Goal: Task Accomplishment & Management: Use online tool/utility

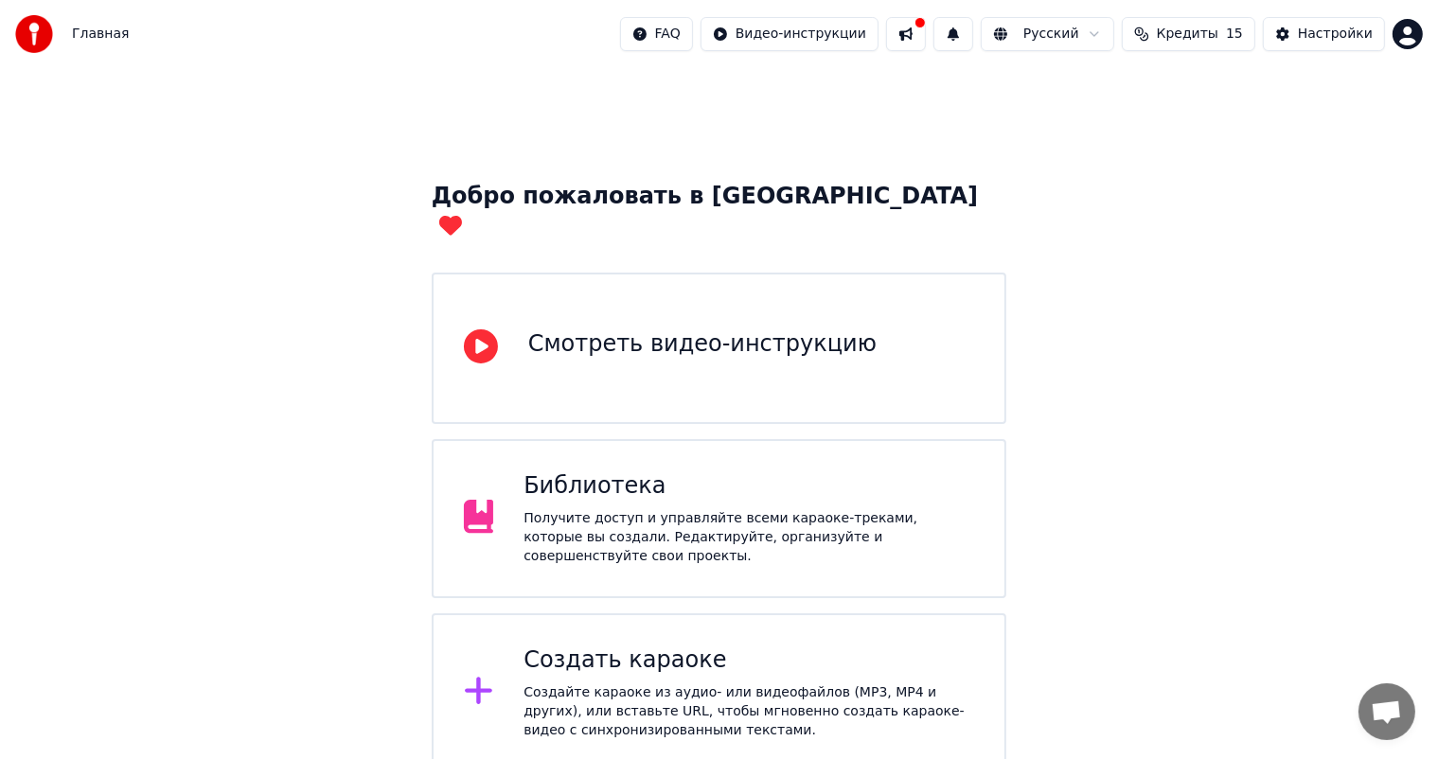
click at [572, 684] on div "Создайте караоке из аудио- или видеофайлов (MP3, MP4 и других), или вставьте UR…" at bounding box center [749, 712] width 451 height 57
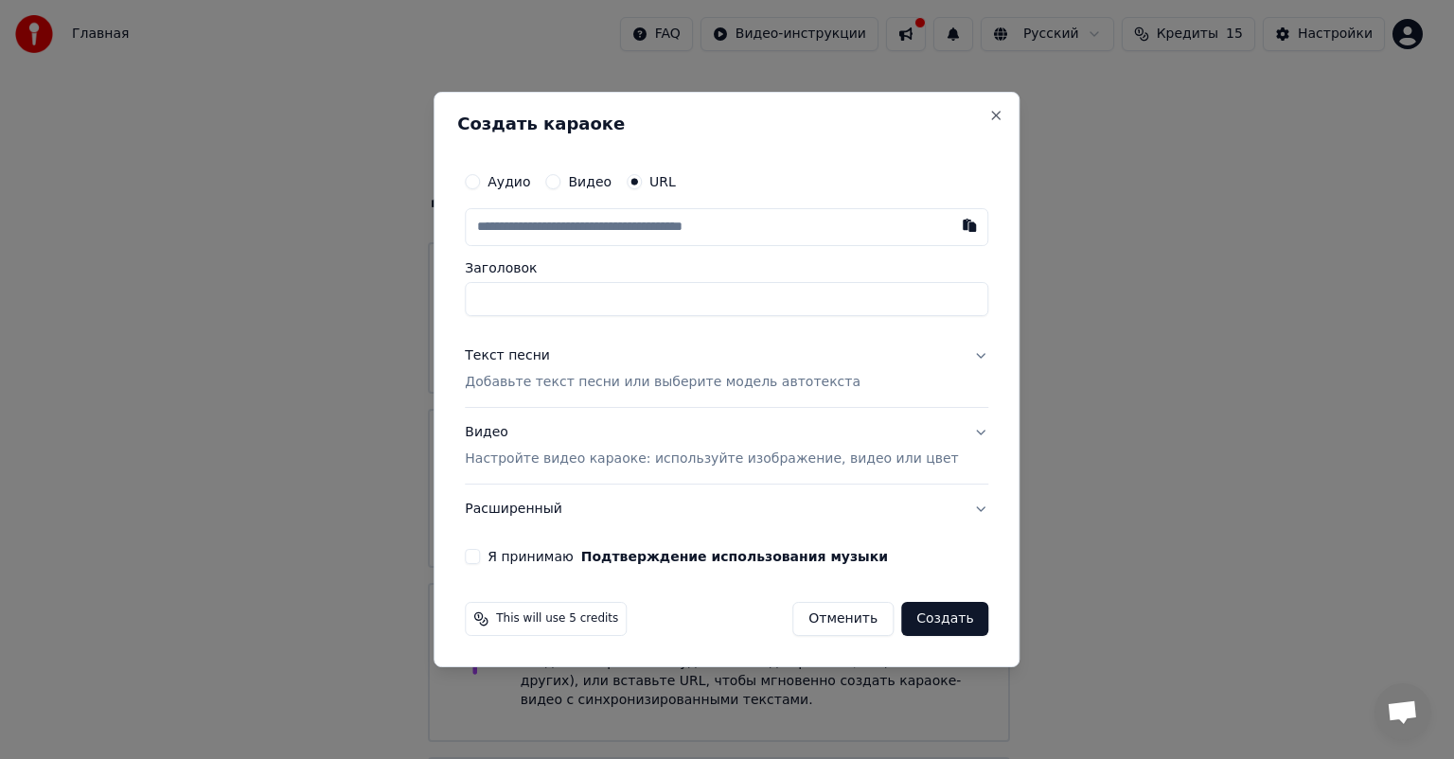
type input "**********"
click at [480, 553] on button "Я принимаю Подтверждение использования музыки" at bounding box center [472, 556] width 15 height 15
click at [706, 379] on p "Добавьте текст песни или выберите модель автотекста" at bounding box center [663, 382] width 396 height 19
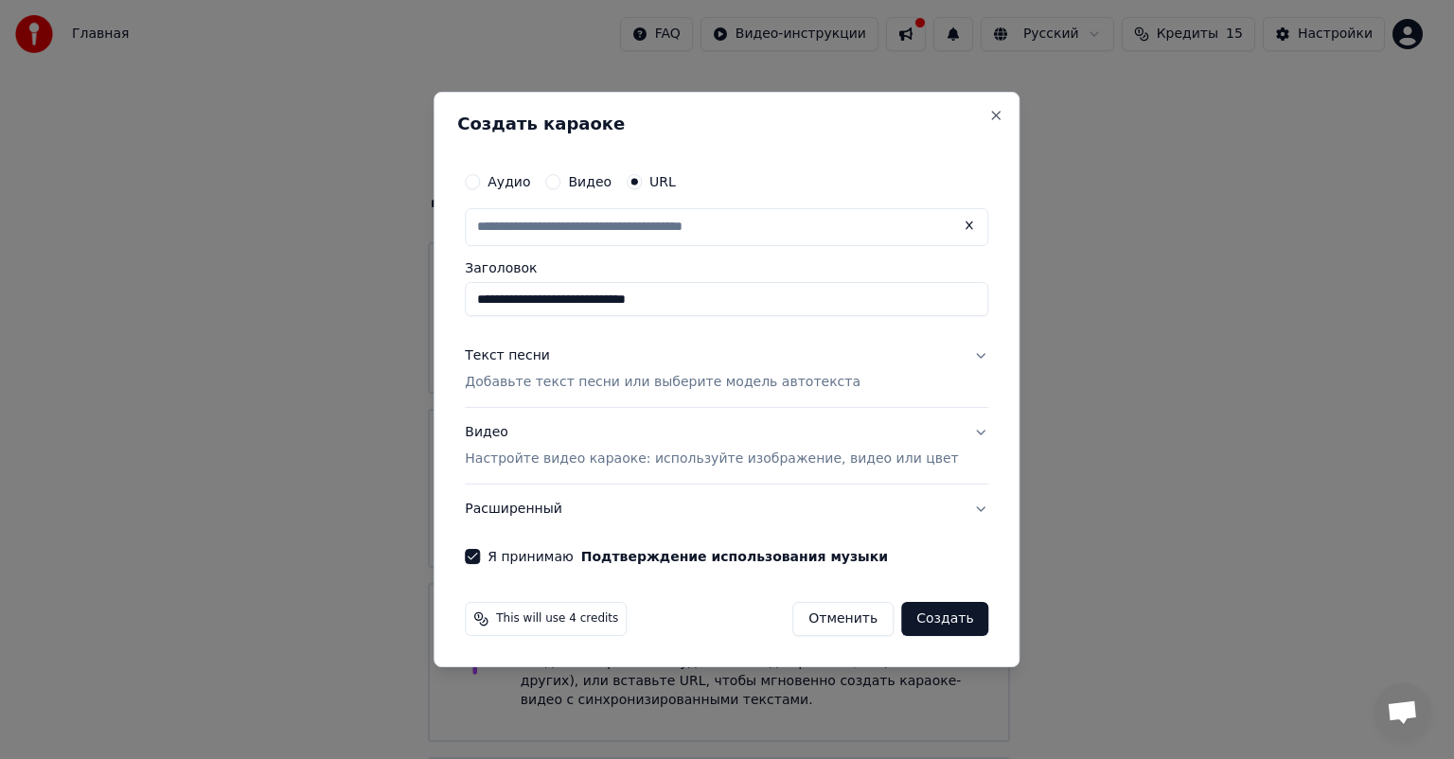
type input "**********"
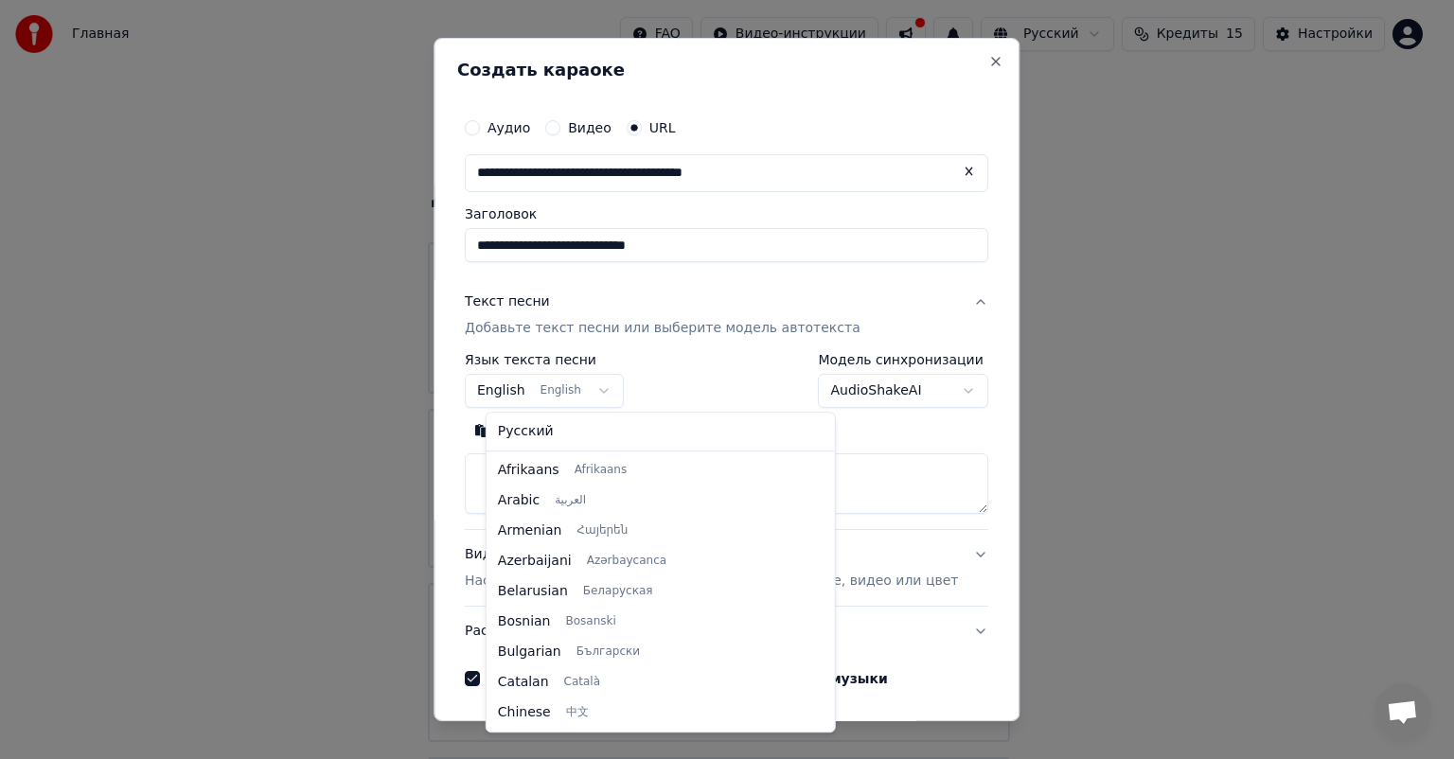
click at [534, 384] on body "Главная FAQ Видео-инструкции Русский Кредиты 15 Настройки Добро пожаловать в Yo…" at bounding box center [719, 464] width 1438 height 928
select select "**"
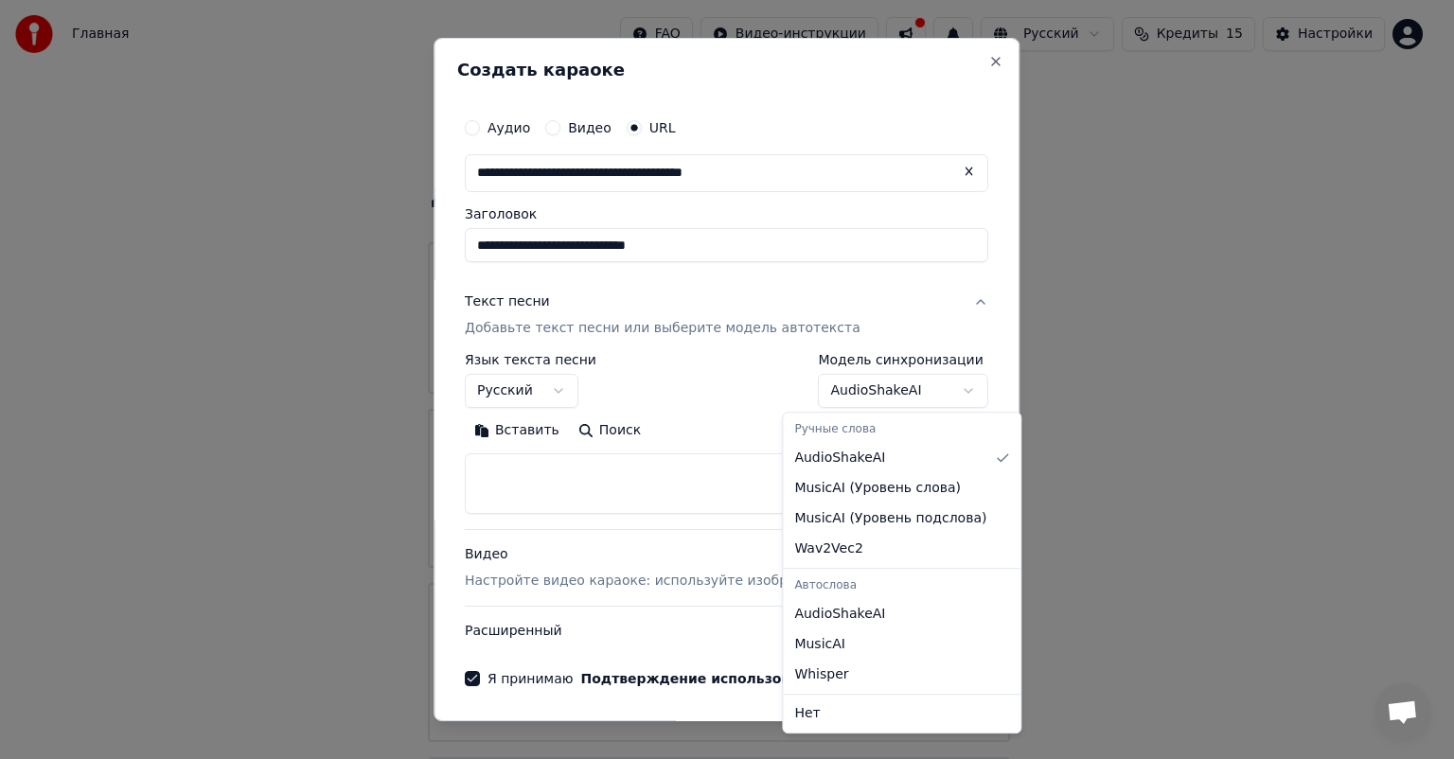
click at [845, 391] on body "Главная FAQ Видео-инструкции Русский Кредиты 15 Настройки Добро пожаловать в Yo…" at bounding box center [719, 464] width 1438 height 928
click at [709, 381] on body "Главная FAQ Видео-инструкции Русский Кредиты 15 Настройки Добро пожаловать в Yo…" at bounding box center [719, 464] width 1438 height 928
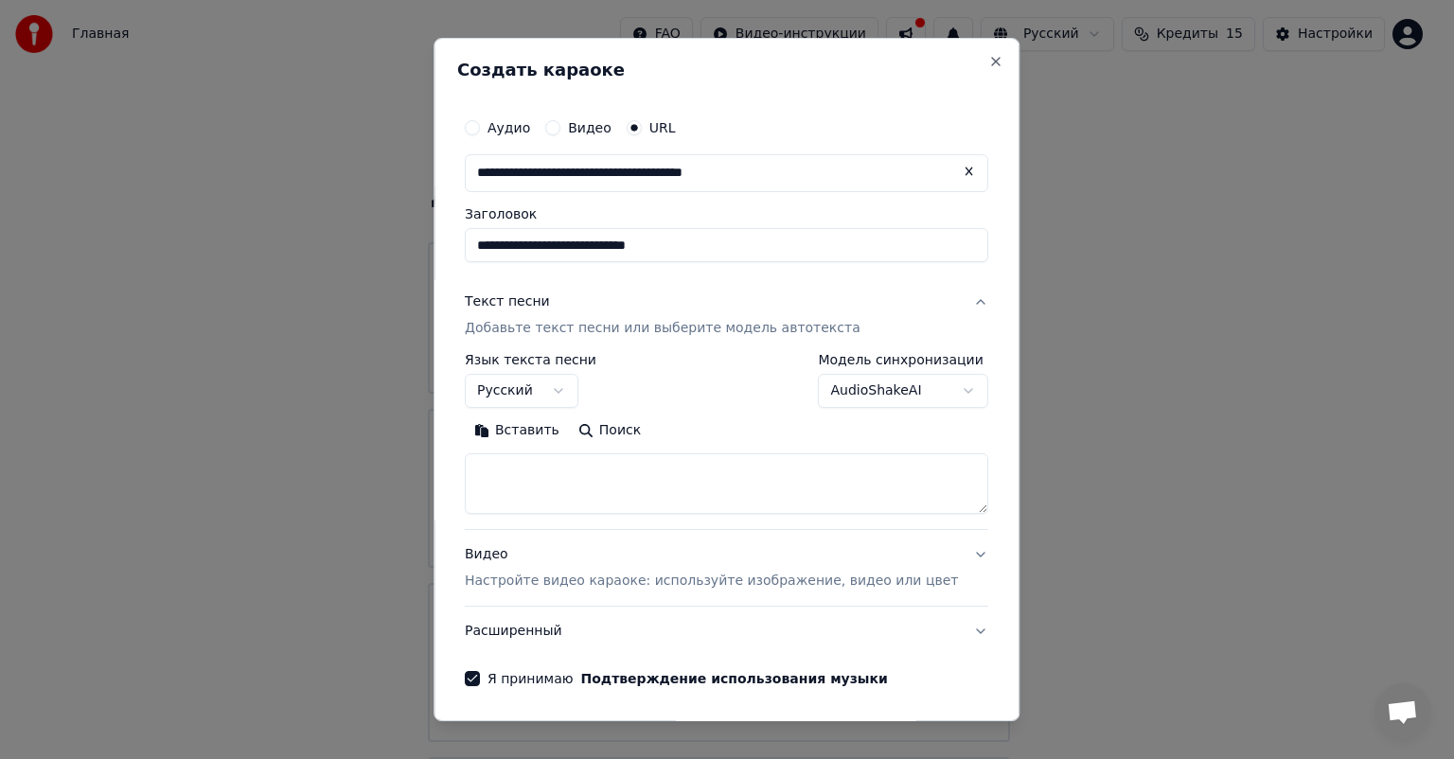
click at [553, 479] on textarea at bounding box center [727, 484] width 524 height 61
paste textarea "**********"
drag, startPoint x: 657, startPoint y: 482, endPoint x: 494, endPoint y: 480, distance: 162.9
click at [494, 480] on textarea at bounding box center [699, 484] width 468 height 61
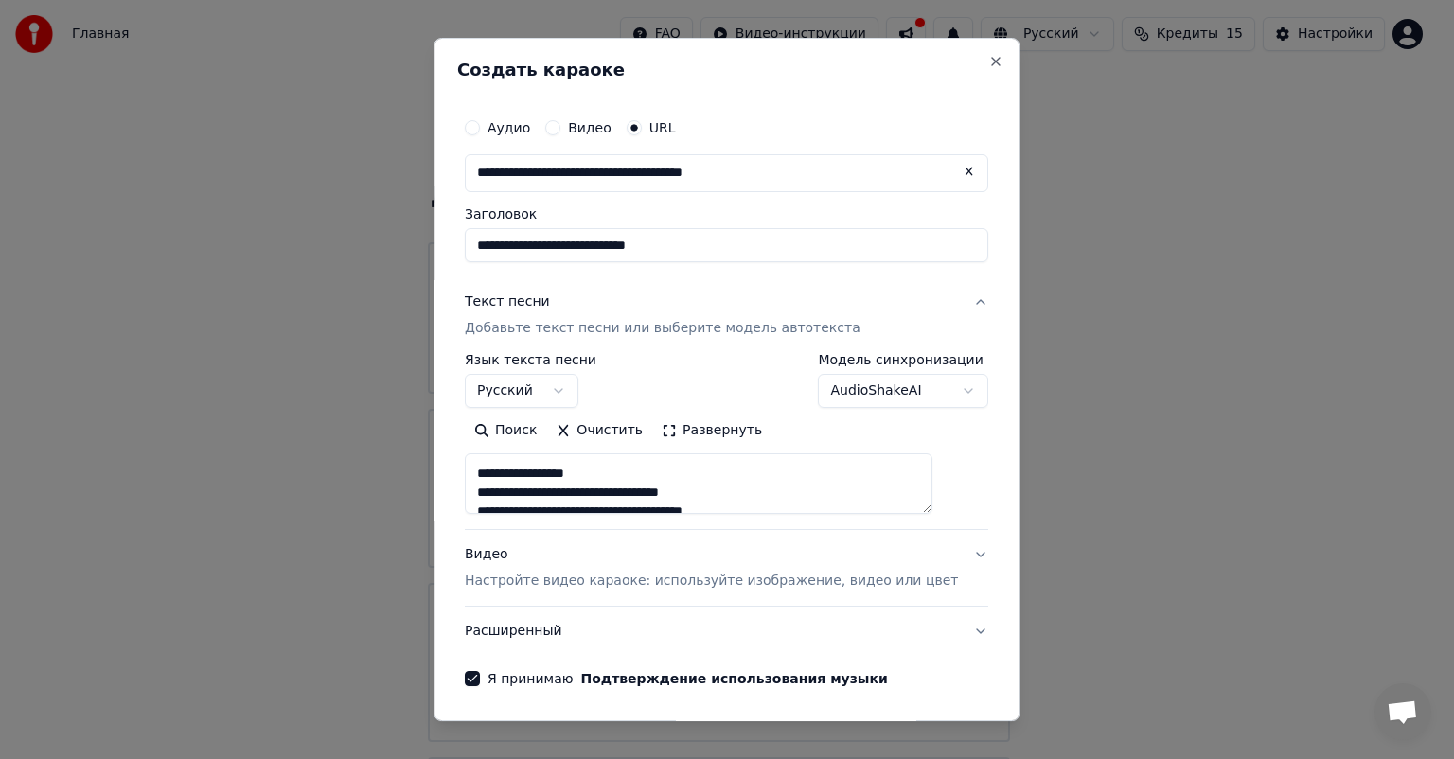
scroll to position [841, 0]
drag, startPoint x: 625, startPoint y: 496, endPoint x: 496, endPoint y: 490, distance: 128.9
click at [496, 490] on textarea at bounding box center [699, 484] width 468 height 61
drag, startPoint x: 686, startPoint y: 491, endPoint x: 500, endPoint y: 472, distance: 186.5
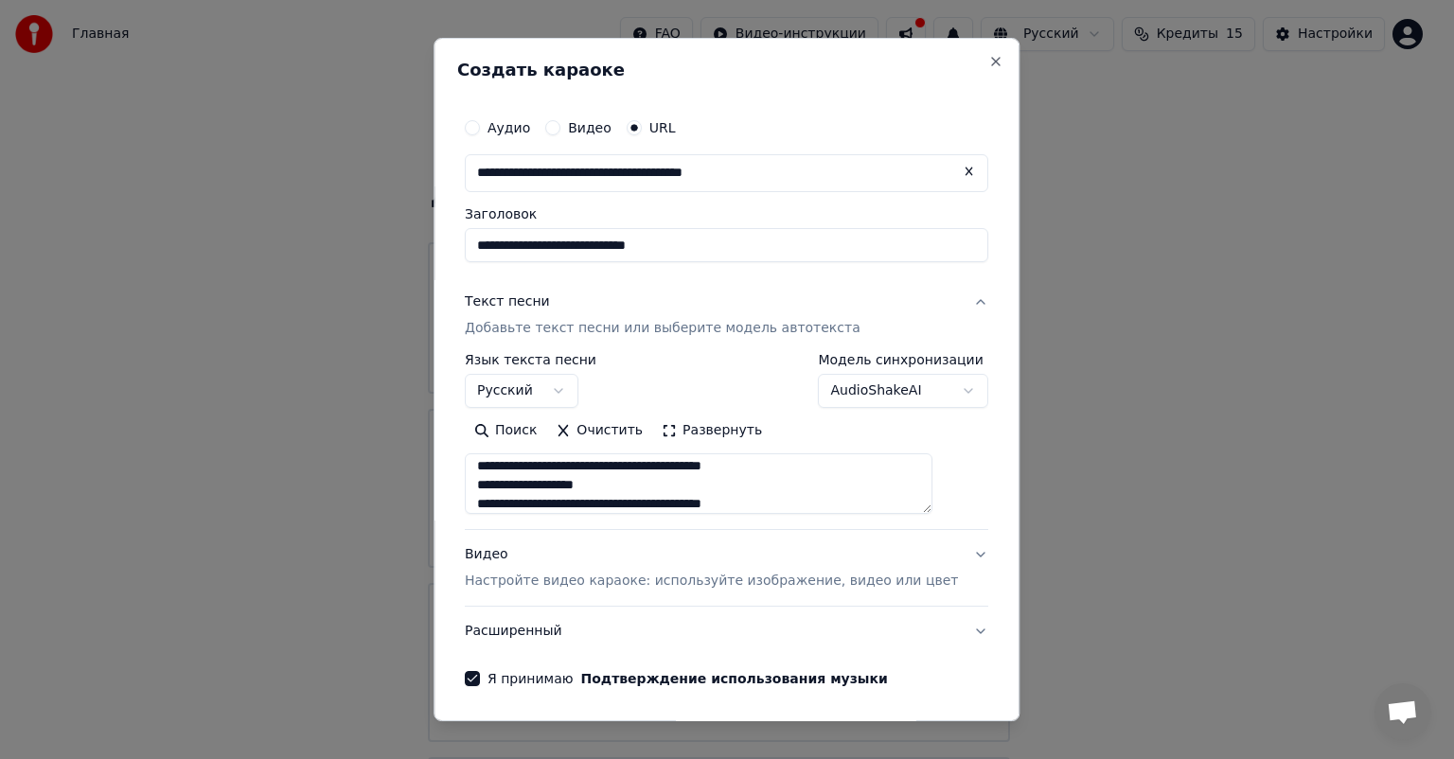
click at [500, 472] on textarea at bounding box center [699, 484] width 468 height 61
drag, startPoint x: 670, startPoint y: 502, endPoint x: 498, endPoint y: 476, distance: 174.2
click at [498, 476] on textarea at bounding box center [699, 484] width 468 height 61
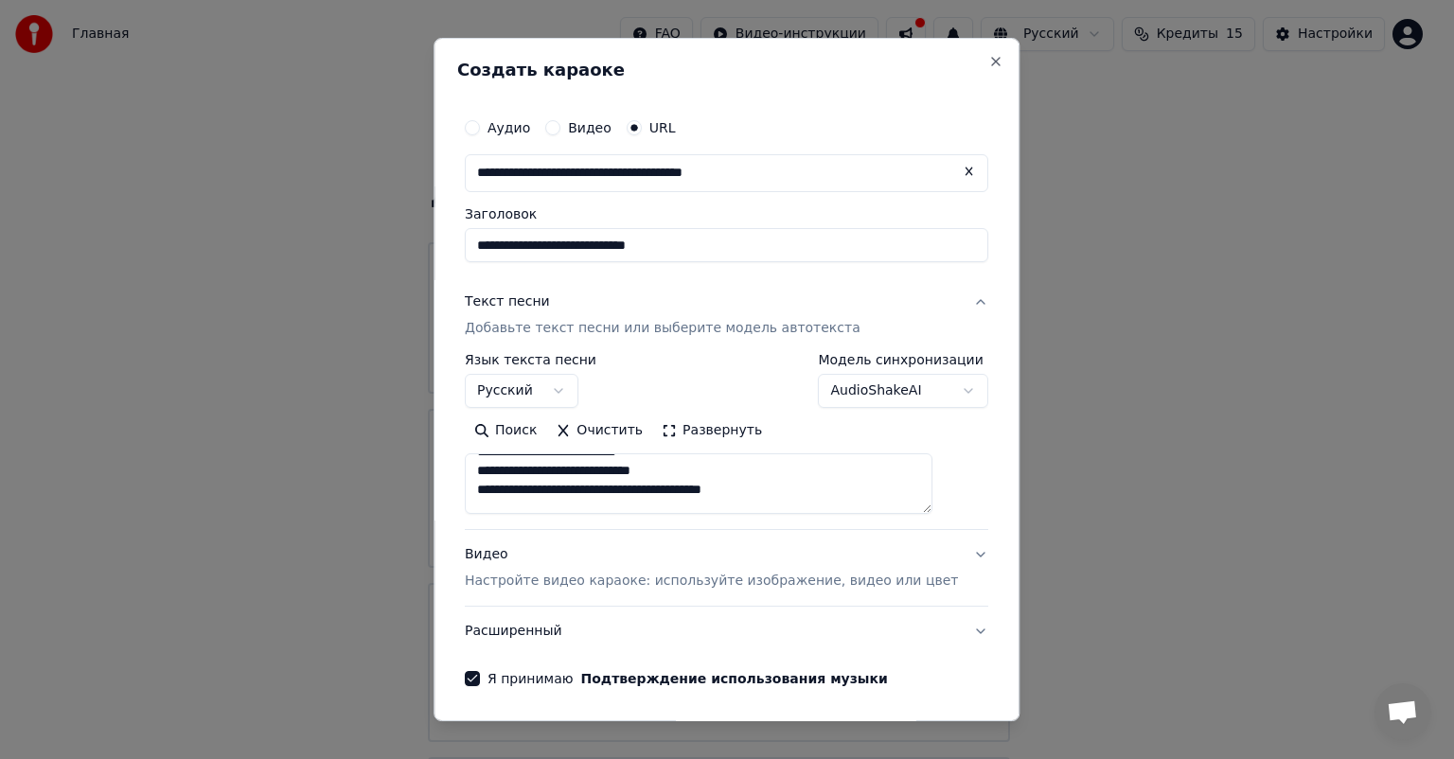
click at [526, 490] on textarea at bounding box center [699, 484] width 468 height 61
drag, startPoint x: 602, startPoint y: 486, endPoint x: 481, endPoint y: 488, distance: 121.2
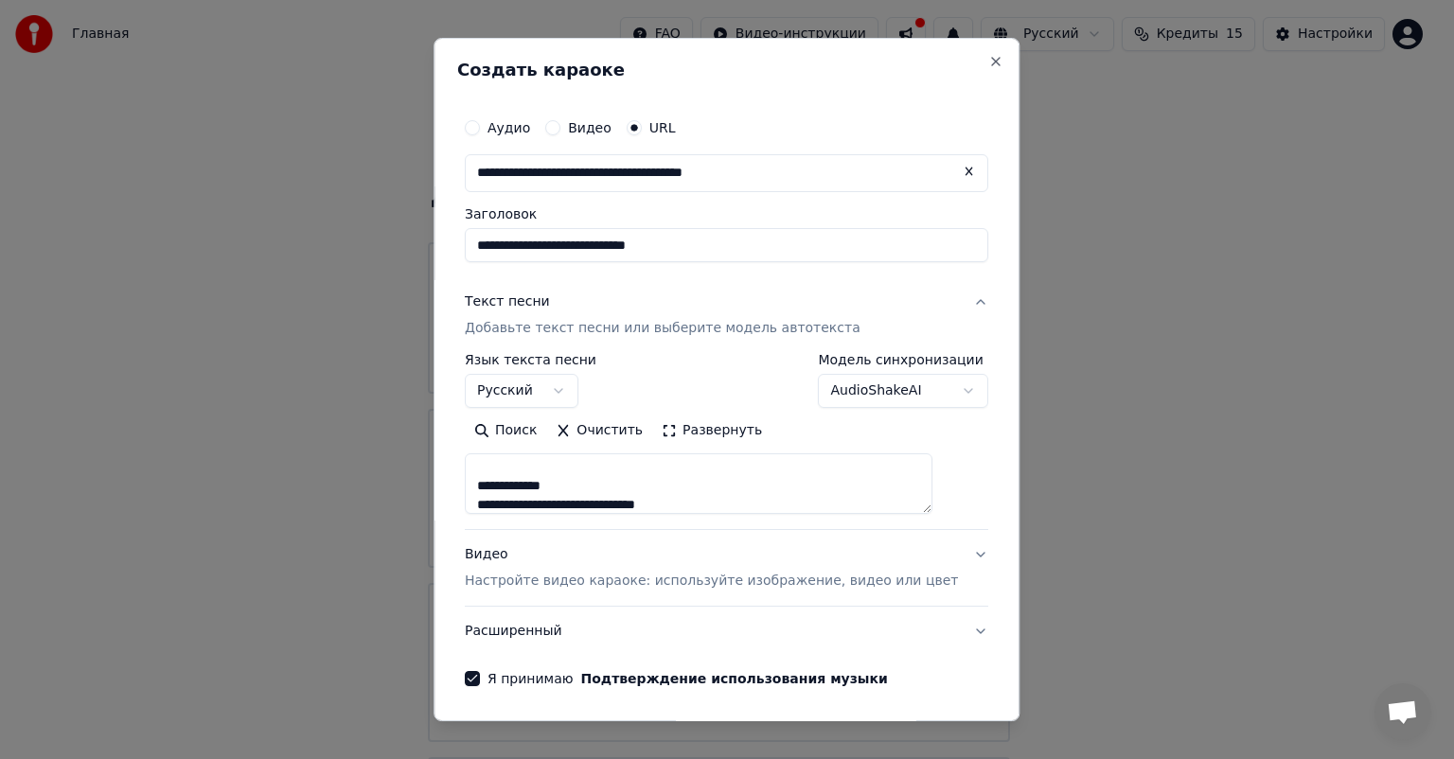
click at [481, 488] on div "**********" at bounding box center [726, 397] width 539 height 593
drag, startPoint x: 623, startPoint y: 468, endPoint x: 489, endPoint y: 475, distance: 134.7
click at [489, 475] on textarea at bounding box center [699, 484] width 468 height 61
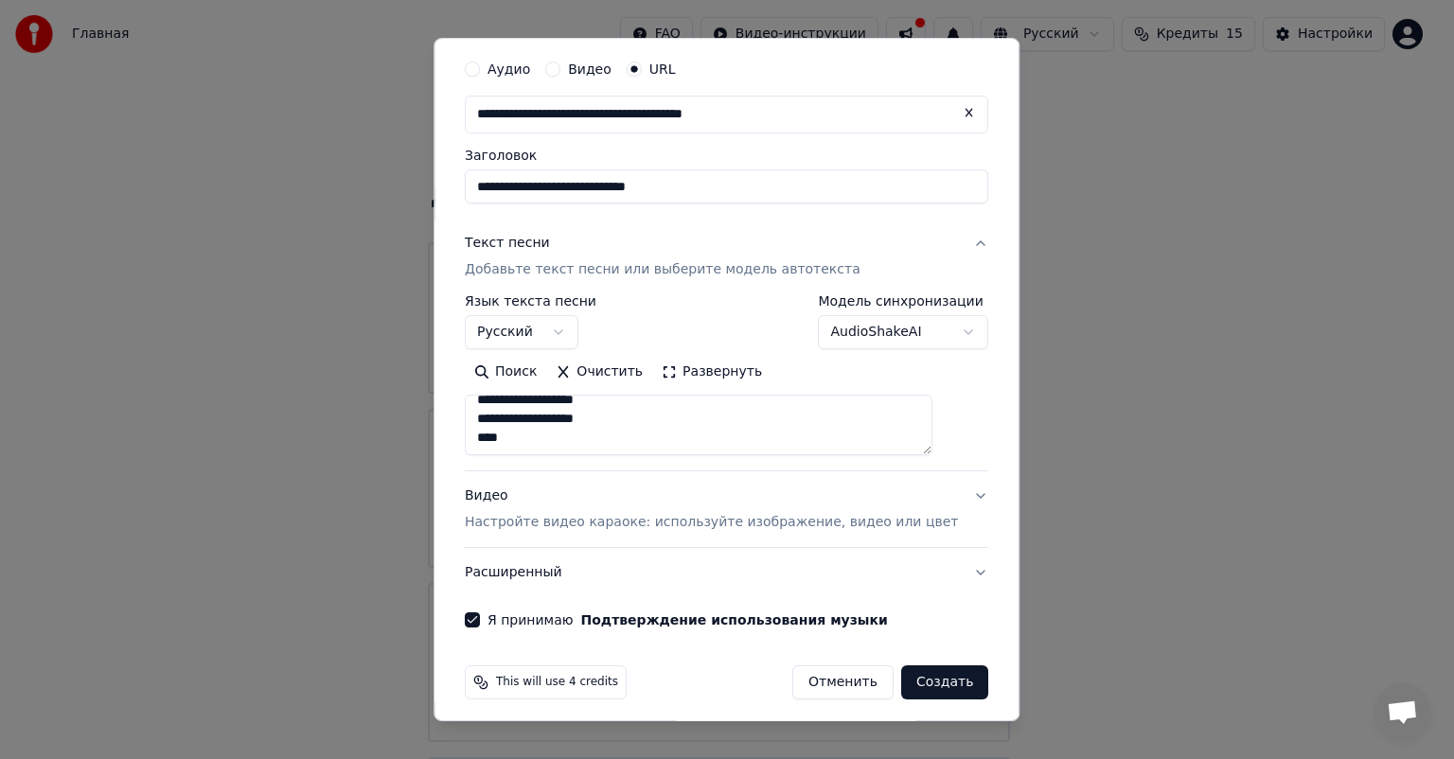
scroll to position [67, 0]
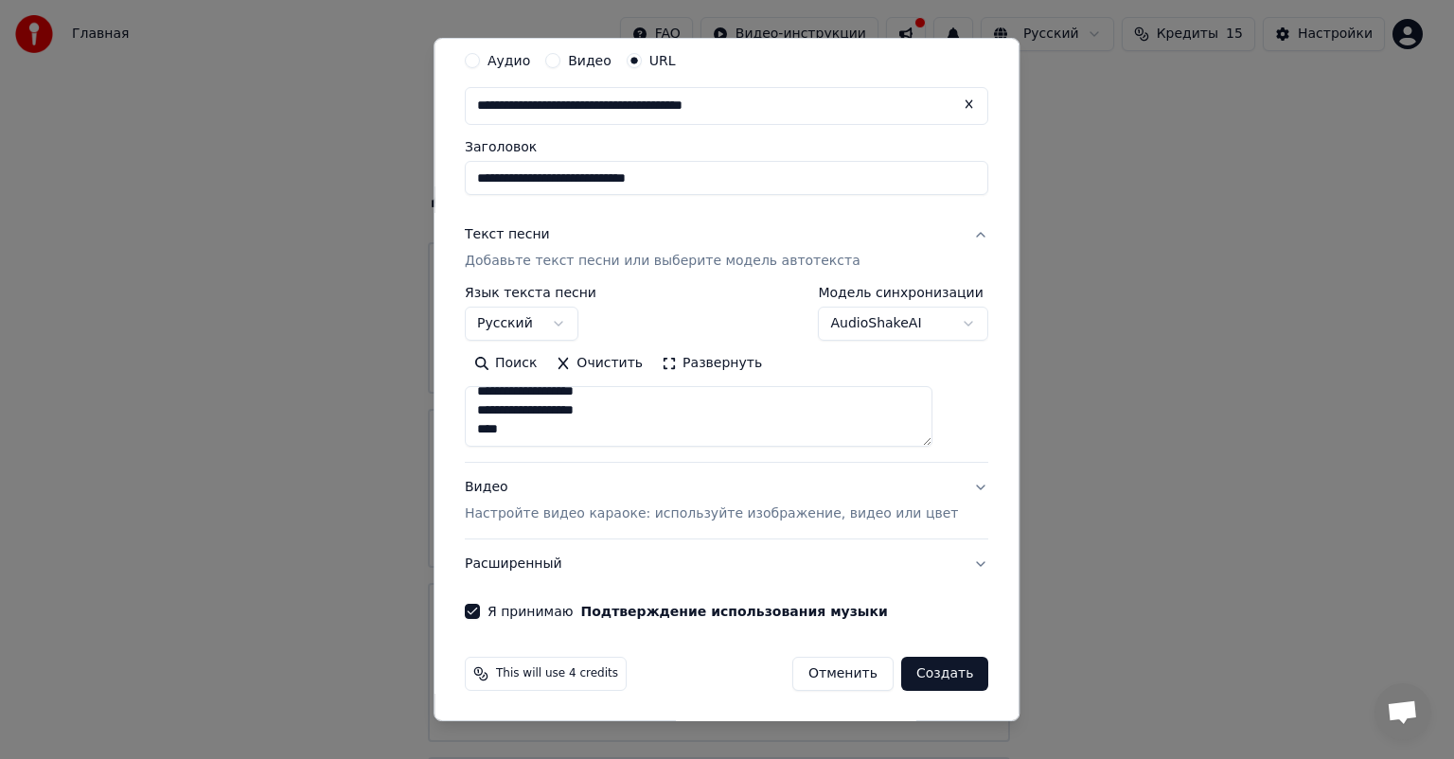
type textarea "**********"
click at [928, 677] on button "Создать" at bounding box center [944, 674] width 87 height 34
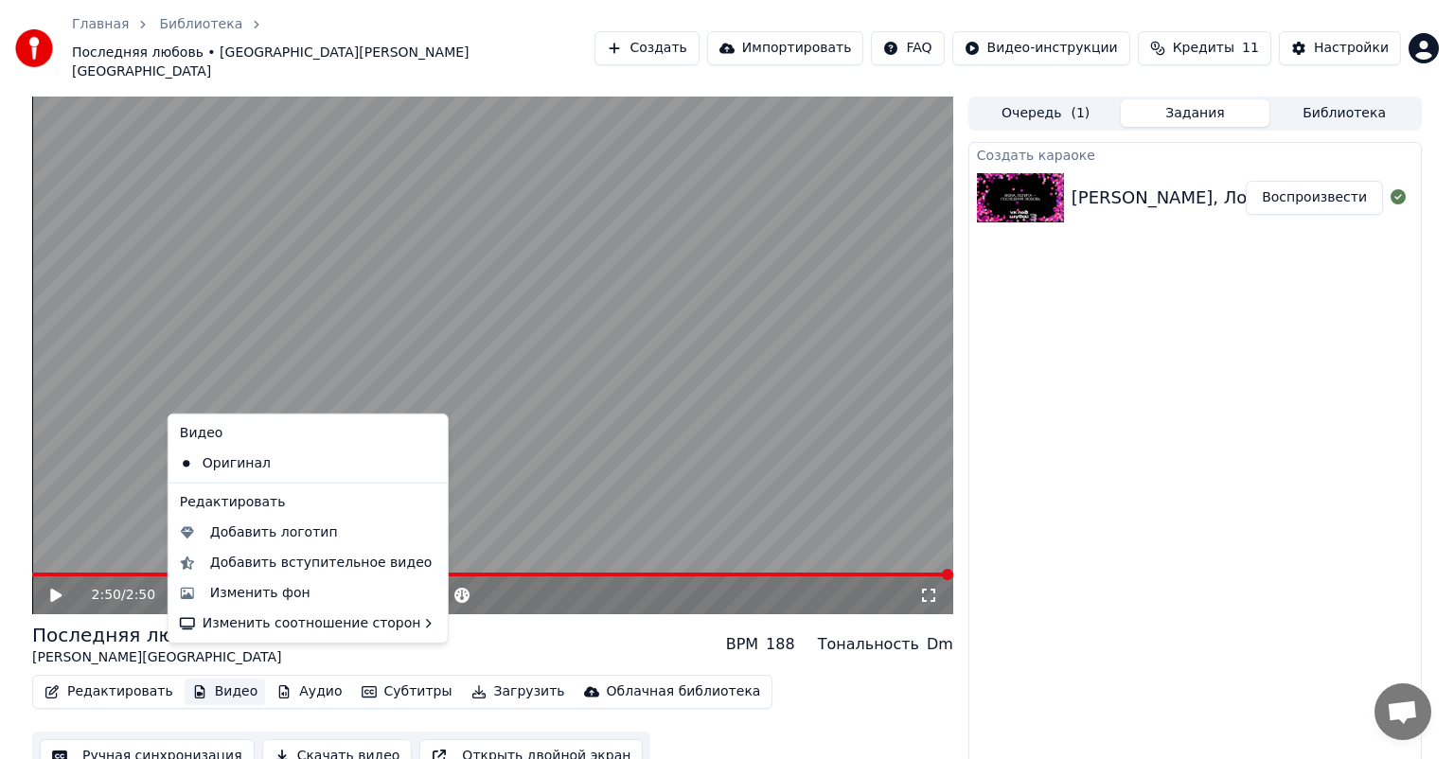
click at [210, 679] on button "Видео" at bounding box center [225, 692] width 81 height 27
click at [220, 580] on div "Изменить фон" at bounding box center [308, 594] width 272 height 30
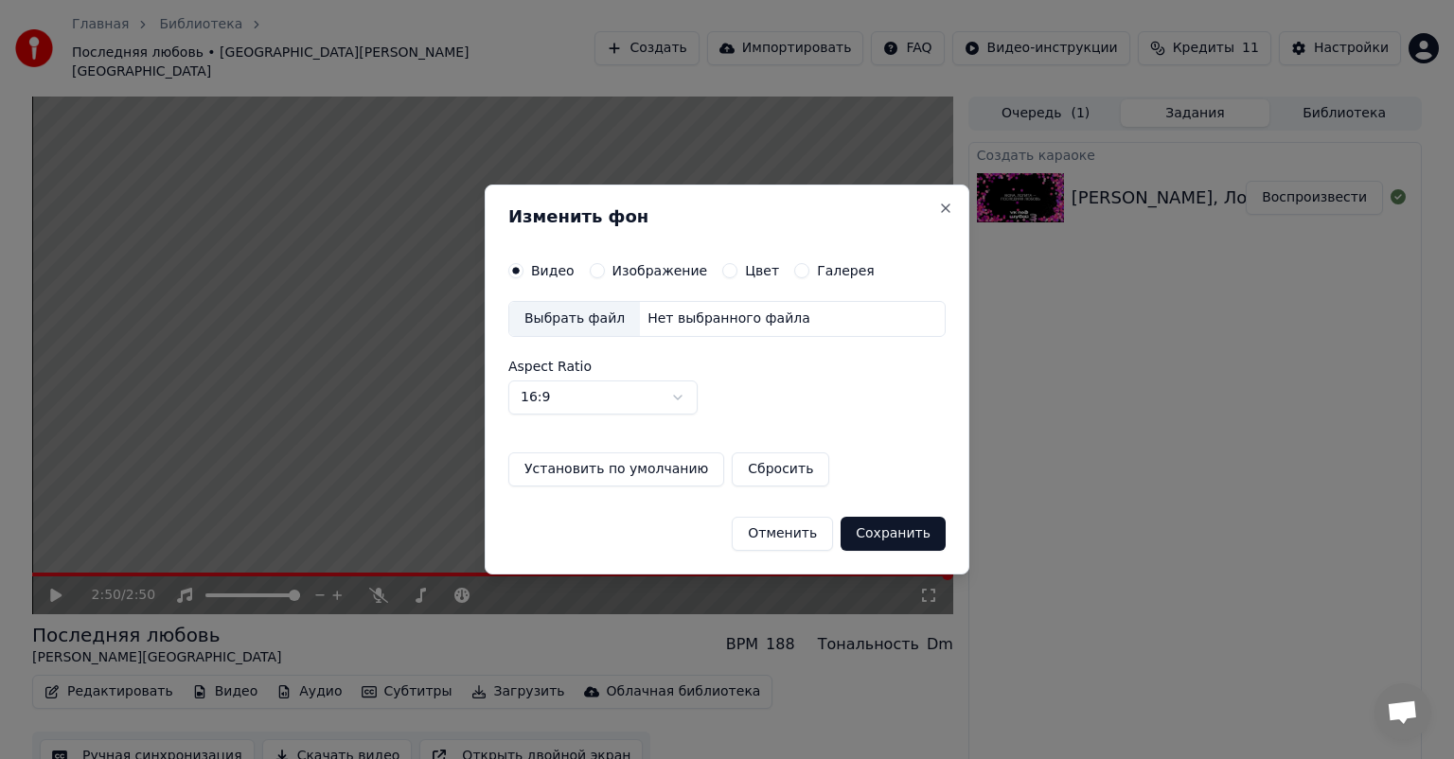
drag, startPoint x: 642, startPoint y: 270, endPoint x: 592, endPoint y: 318, distance: 69.6
click at [592, 318] on div "Видео Изображение Цвет Галерея Выбрать файл Нет выбранного файла Aspect Ratio 1…" at bounding box center [726, 374] width 437 height 223
click at [592, 318] on div "Выбрать файл" at bounding box center [574, 319] width 131 height 34
click at [650, 274] on label "Изображение" at bounding box center [661, 270] width 96 height 13
click at [605, 274] on button "Изображение" at bounding box center [597, 270] width 15 height 15
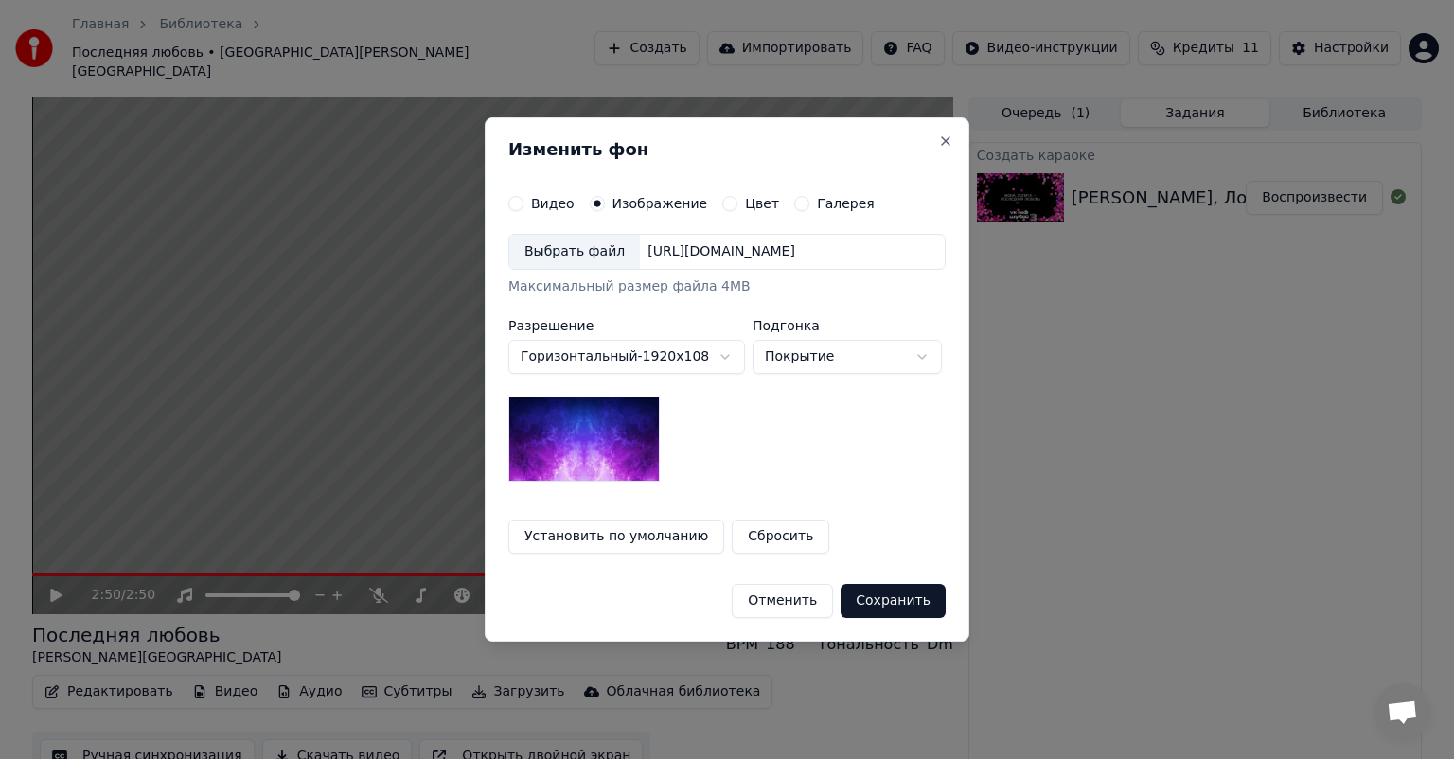
click at [525, 248] on div "Выбрать файл" at bounding box center [574, 252] width 131 height 34
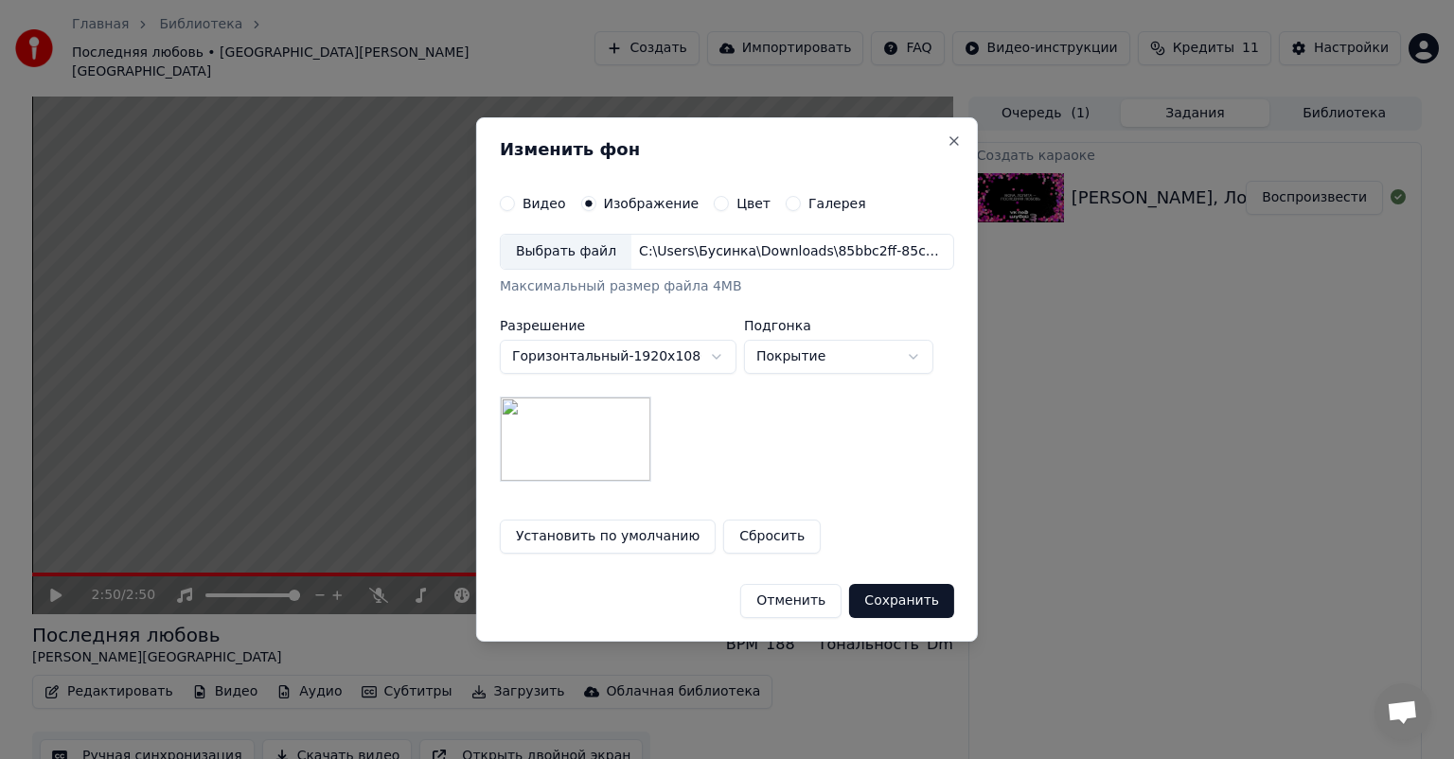
click at [908, 592] on button "Сохранить" at bounding box center [901, 601] width 105 height 34
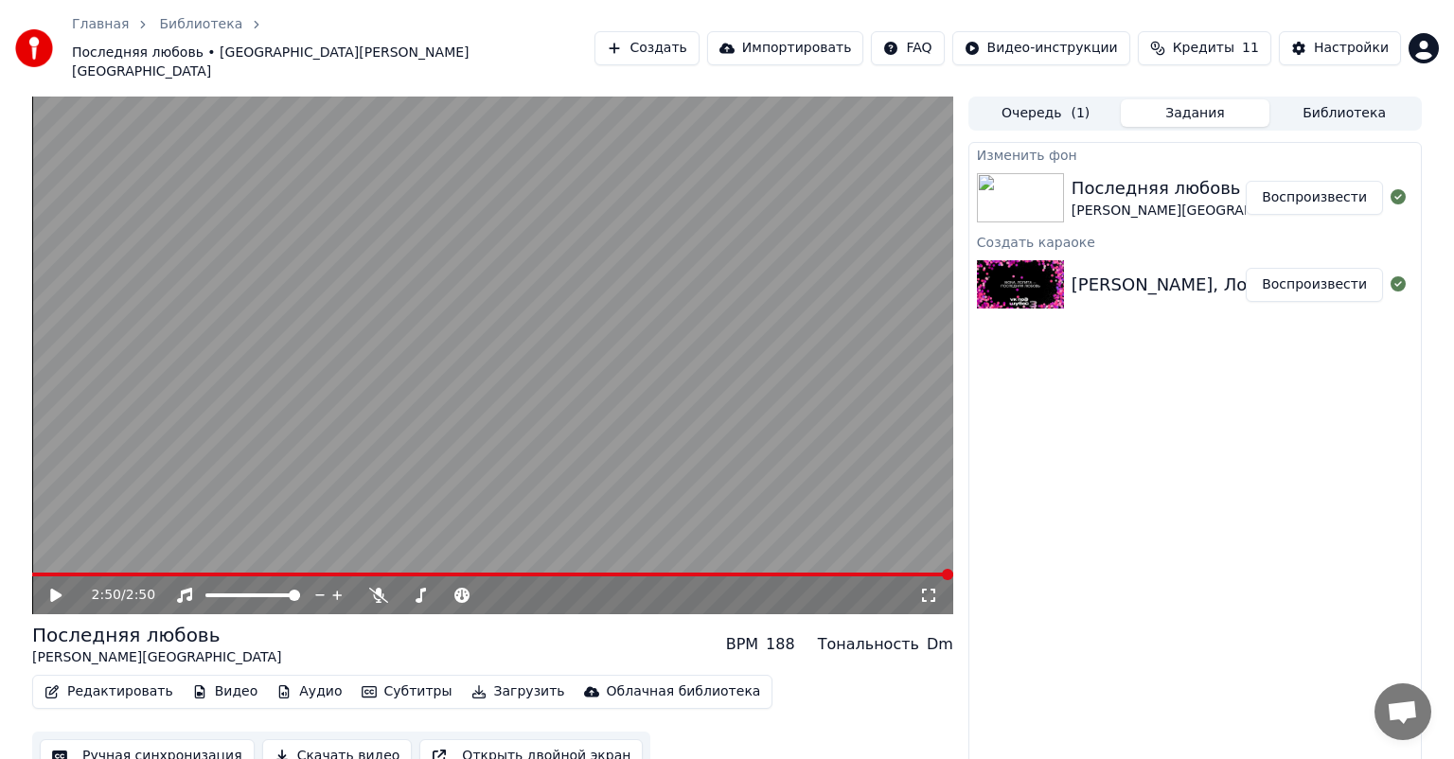
click at [1293, 181] on button "Воспроизвести" at bounding box center [1314, 198] width 137 height 34
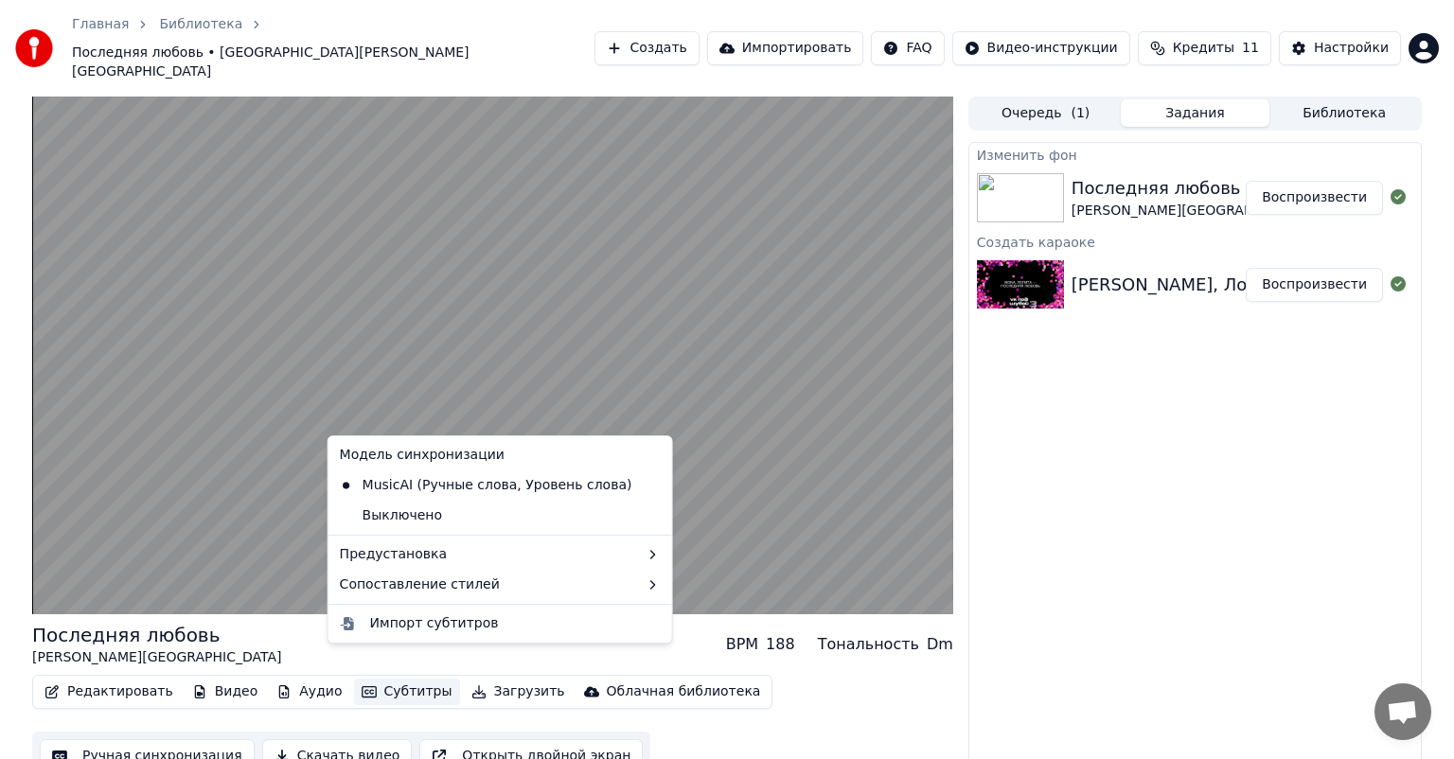
click at [364, 679] on button "Субтитры" at bounding box center [407, 692] width 106 height 27
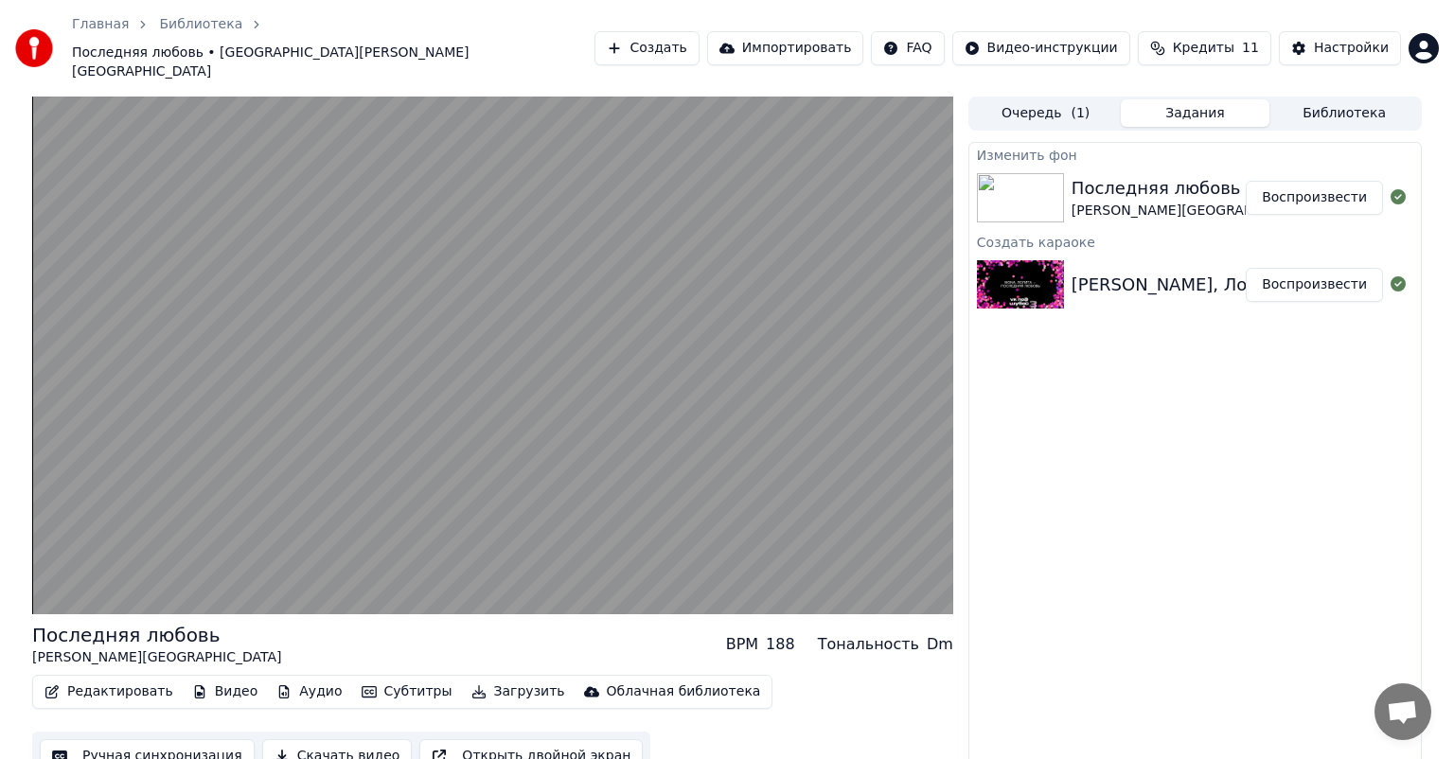
click at [301, 639] on div "Последняя любовь [PERSON_NAME] BPM 188 Тональность Dm Редактировать Видео Аудио…" at bounding box center [492, 701] width 921 height 159
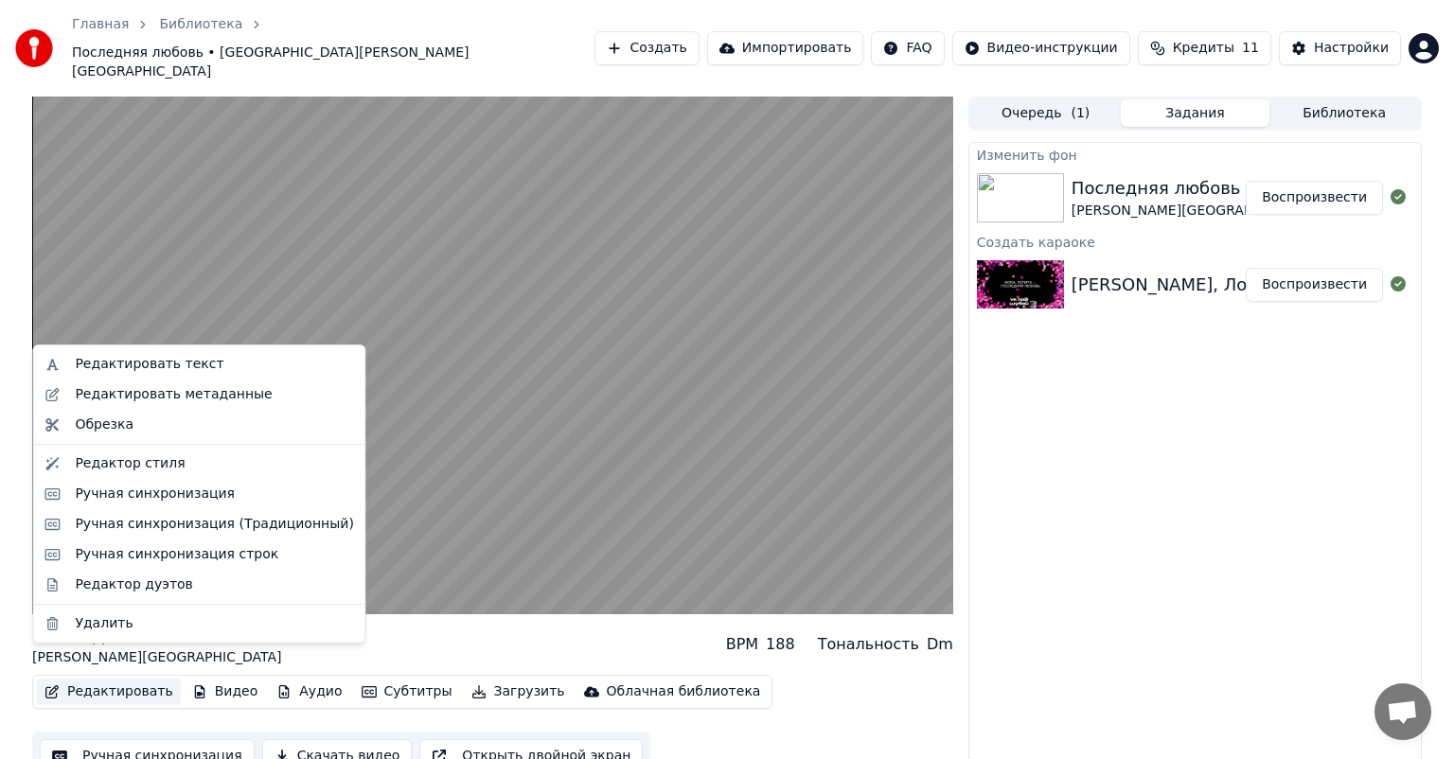
click at [86, 679] on button "Редактировать" at bounding box center [109, 692] width 144 height 27
click at [117, 374] on div "Редактировать текст" at bounding box center [199, 364] width 324 height 30
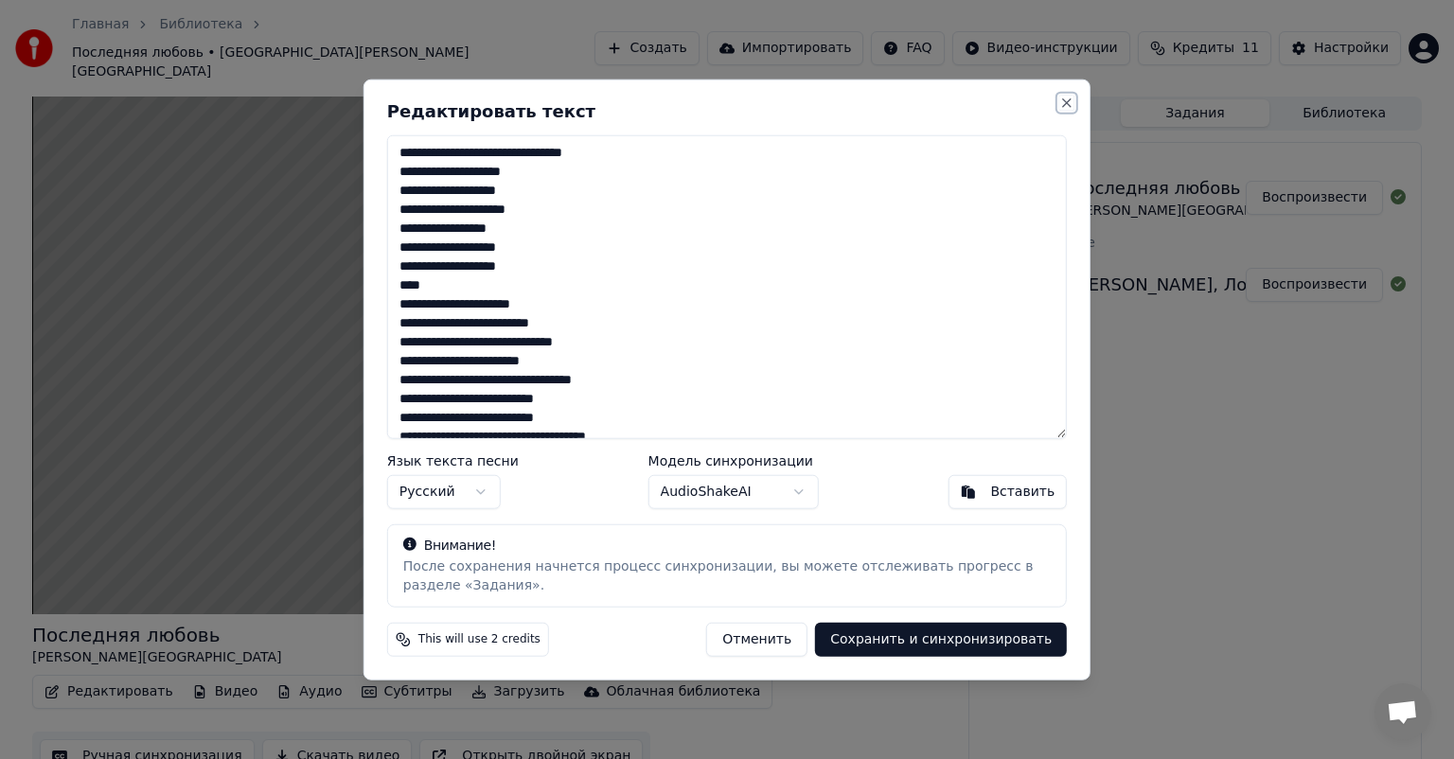
click at [1063, 102] on button "Close" at bounding box center [1066, 103] width 15 height 15
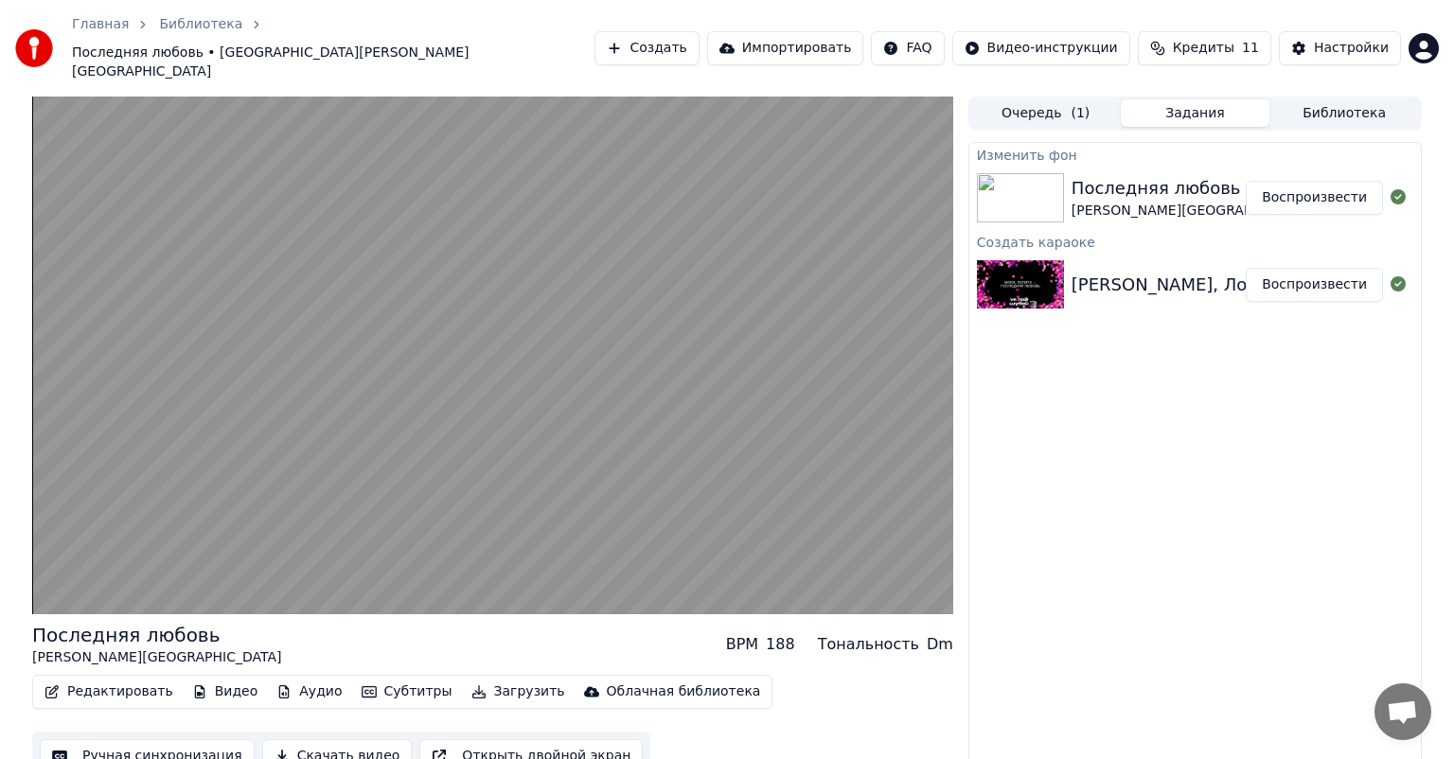
click at [329, 739] on button "Скачать видео" at bounding box center [337, 756] width 151 height 34
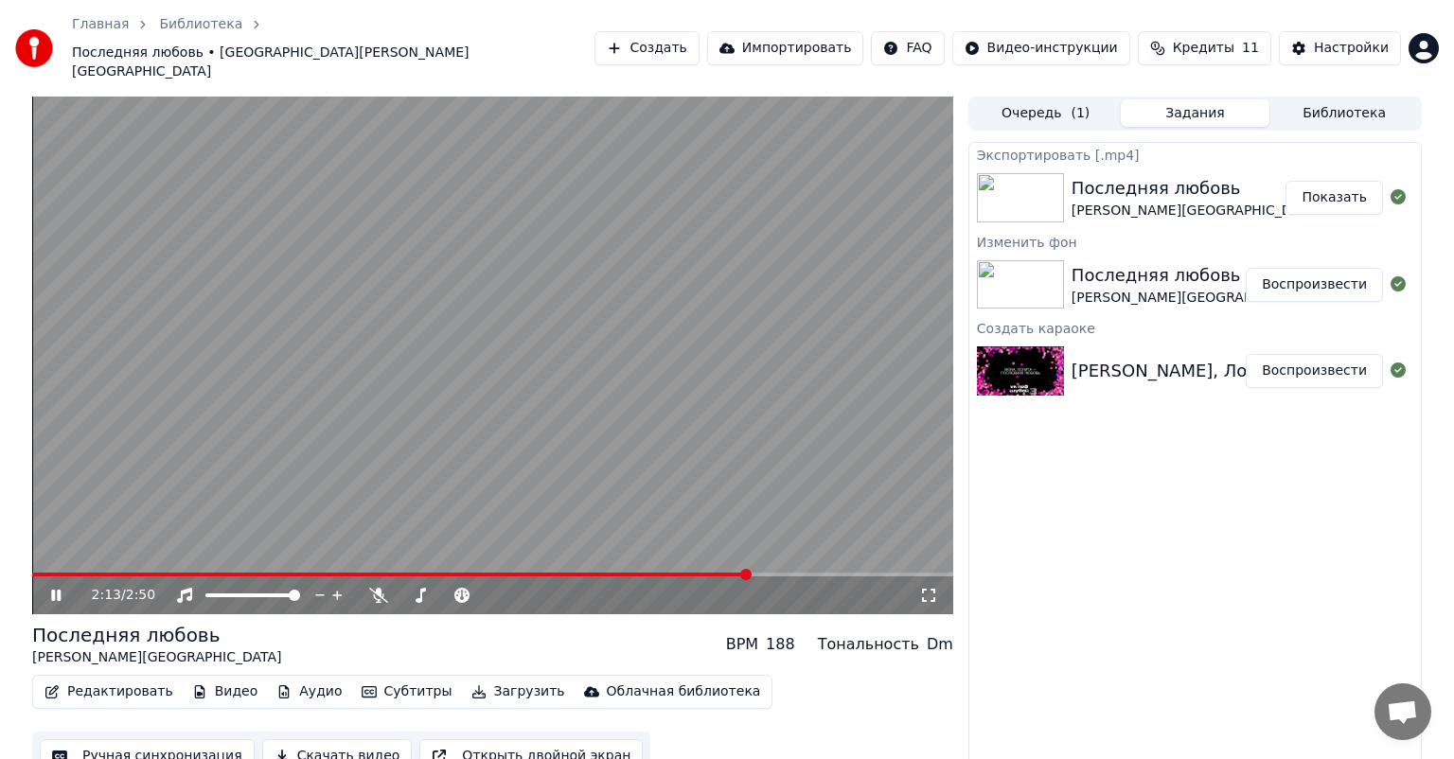
click at [750, 573] on span at bounding box center [391, 575] width 718 height 4
click at [1350, 181] on button "Показать" at bounding box center [1335, 198] width 98 height 34
